Goal: Information Seeking & Learning: Learn about a topic

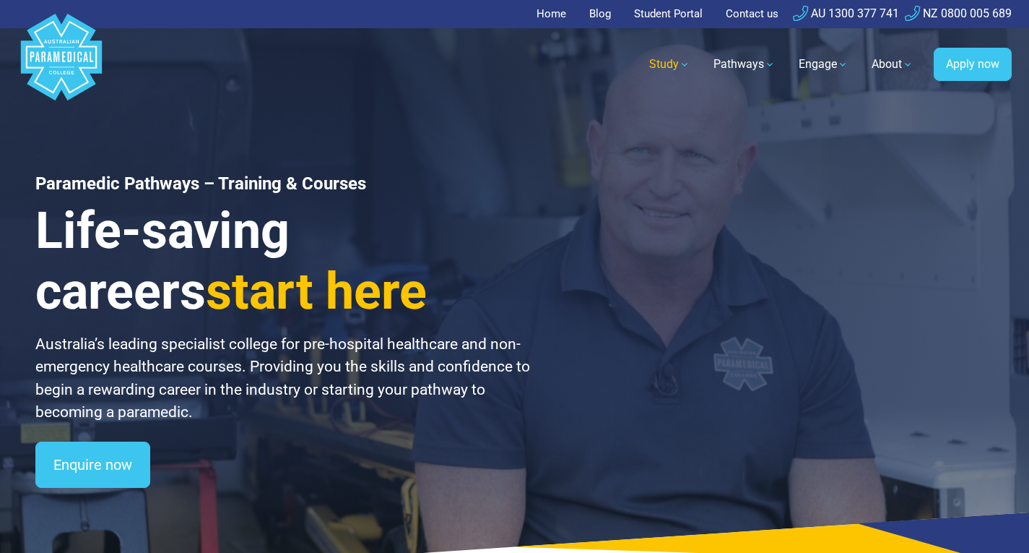
click at [663, 66] on link "Study" at bounding box center [670, 64] width 59 height 40
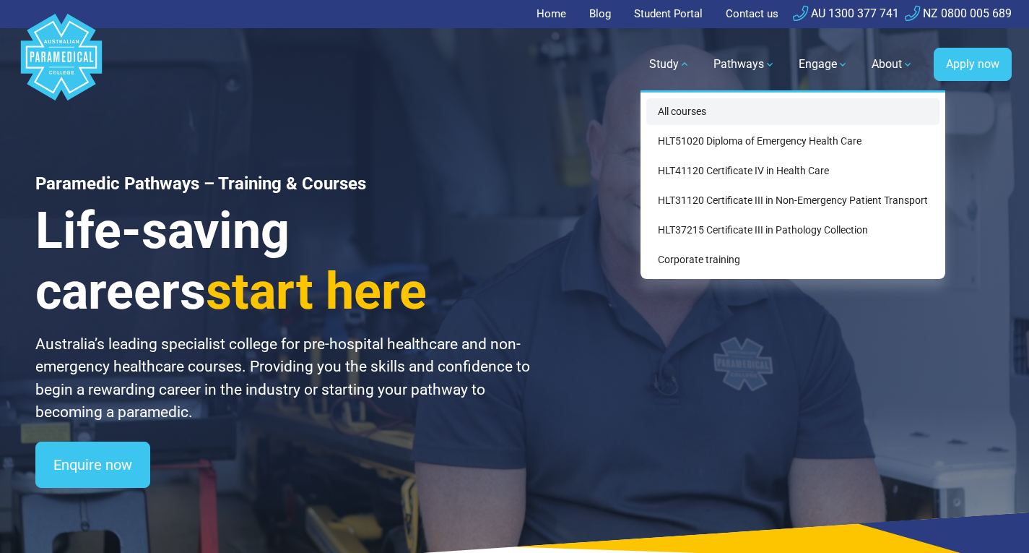
click at [723, 110] on link "All courses" at bounding box center [793, 111] width 293 height 27
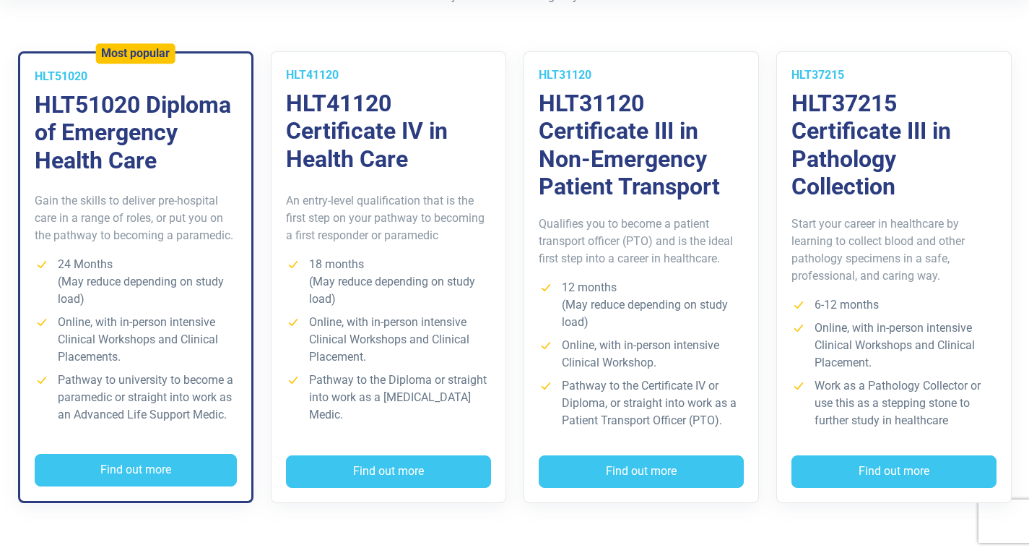
scroll to position [412, 0]
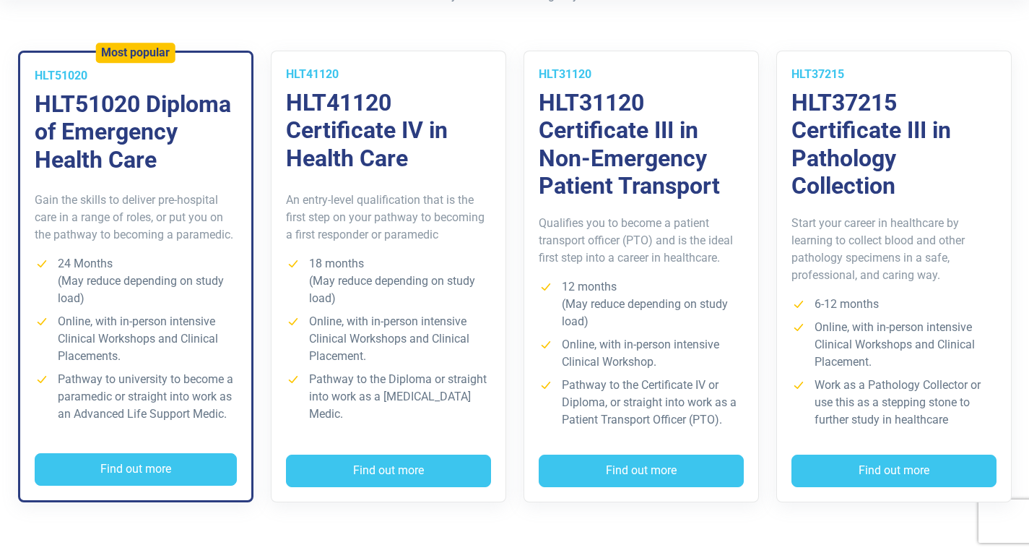
click at [166, 155] on h3 "HLT51020 Diploma of Emergency Health Care" at bounding box center [136, 131] width 202 height 83
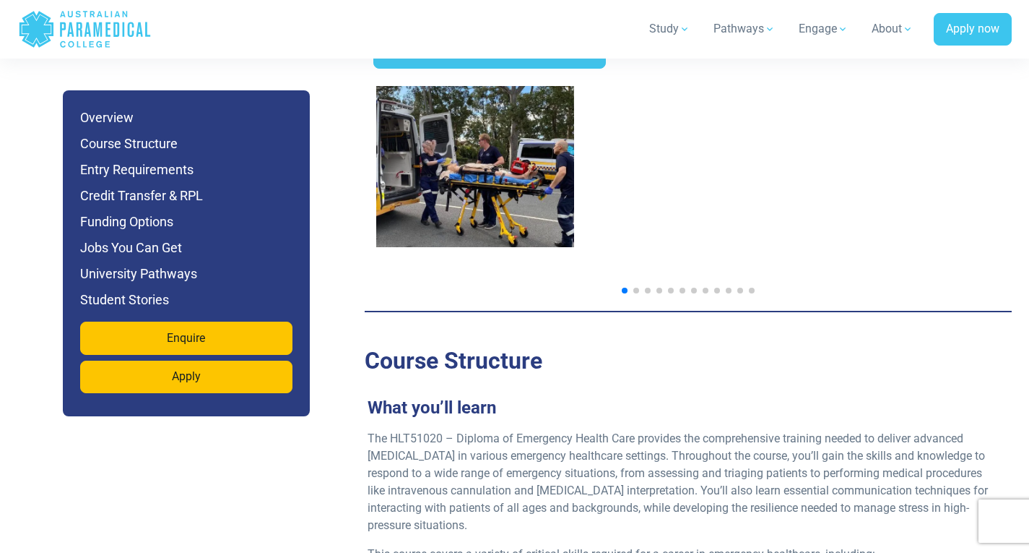
scroll to position [2413, 0]
